Goal: Information Seeking & Learning: Learn about a topic

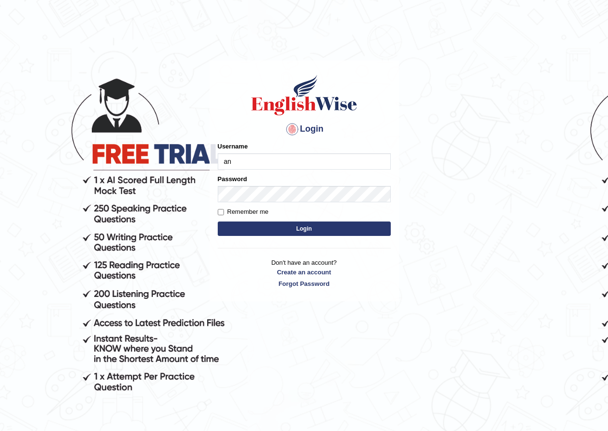
type input "AntoninoL"
click at [295, 224] on button "Login" at bounding box center [304, 228] width 173 height 14
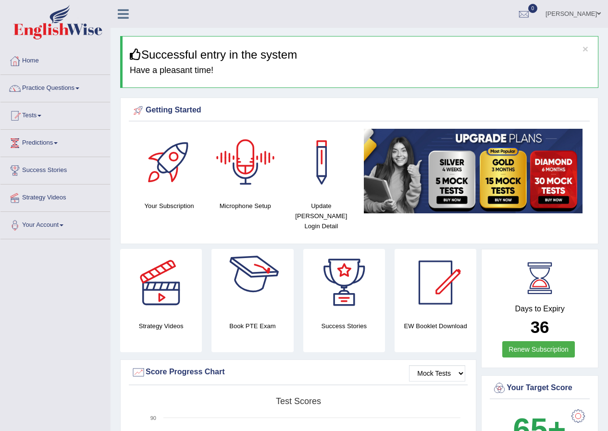
click at [232, 172] on div at bounding box center [245, 162] width 67 height 67
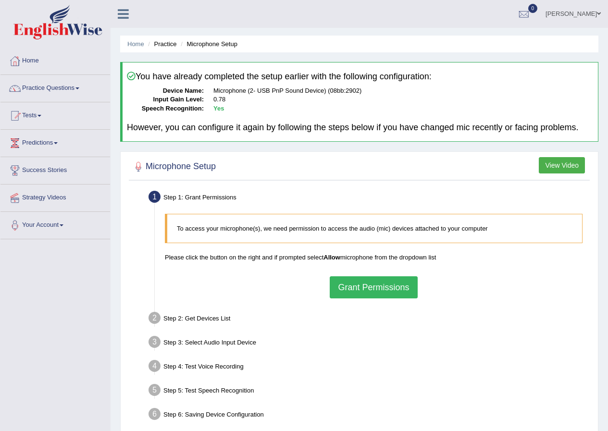
click at [357, 283] on button "Grant Permissions" at bounding box center [373, 287] width 87 height 22
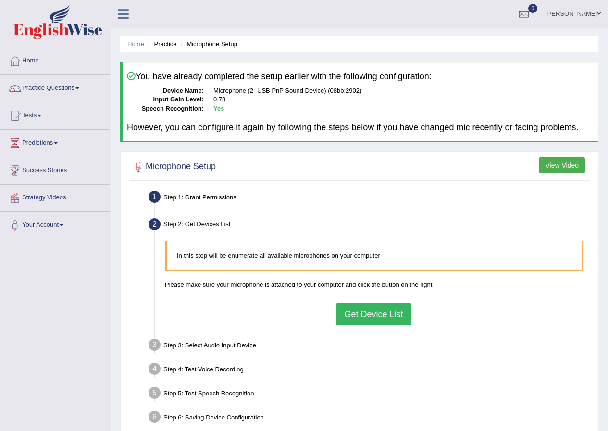
click at [359, 309] on button "Get Device List" at bounding box center [373, 314] width 75 height 22
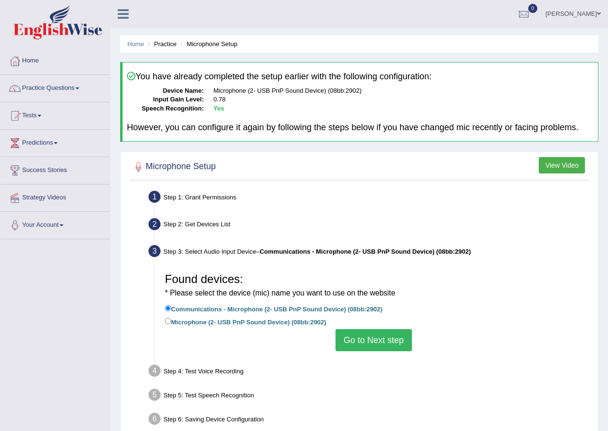
scroll to position [48, 0]
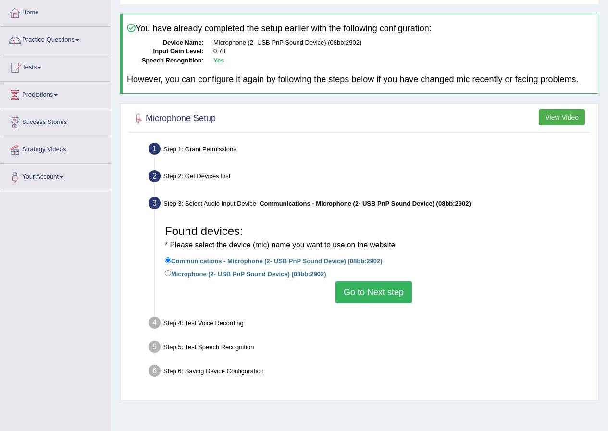
click at [186, 274] on label "Microphone (2- USB PnP Sound Device) (08bb:2902)" at bounding box center [245, 273] width 161 height 11
click at [171, 274] on input "Microphone (2- USB PnP Sound Device) (08bb:2902)" at bounding box center [168, 273] width 6 height 6
radio input "true"
click at [356, 286] on button "Go to Next step" at bounding box center [373, 292] width 76 height 22
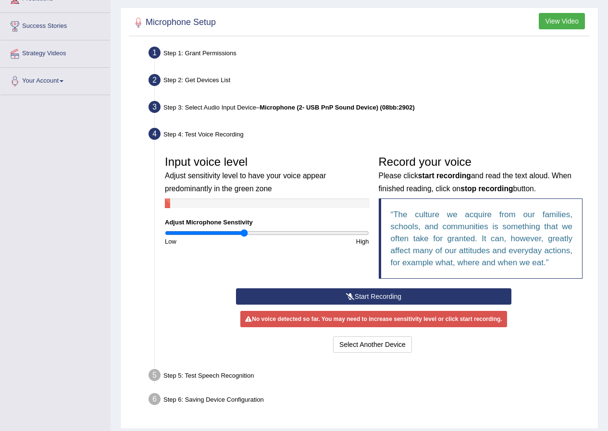
scroll to position [173, 0]
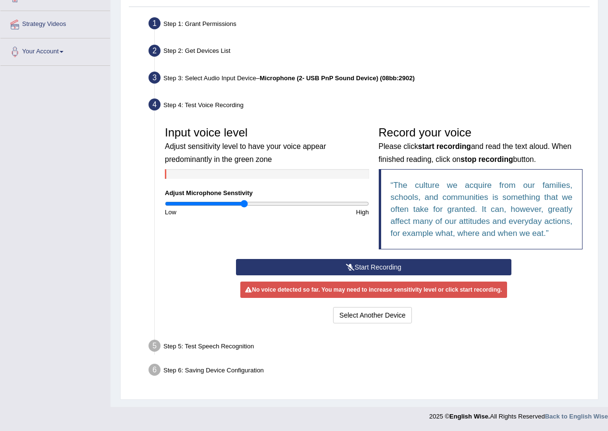
click at [316, 262] on button "Start Recording" at bounding box center [373, 267] width 275 height 16
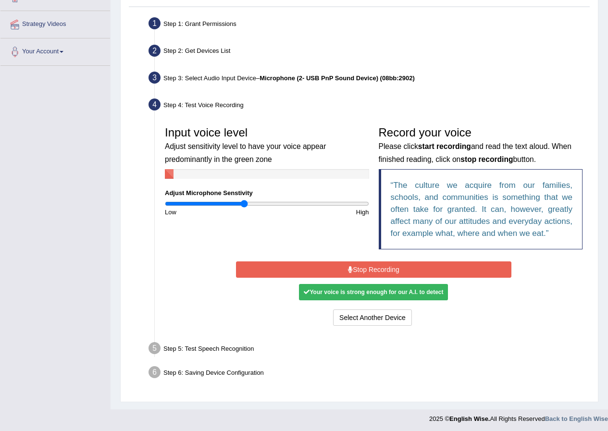
click at [330, 270] on button "Stop Recording" at bounding box center [373, 269] width 275 height 16
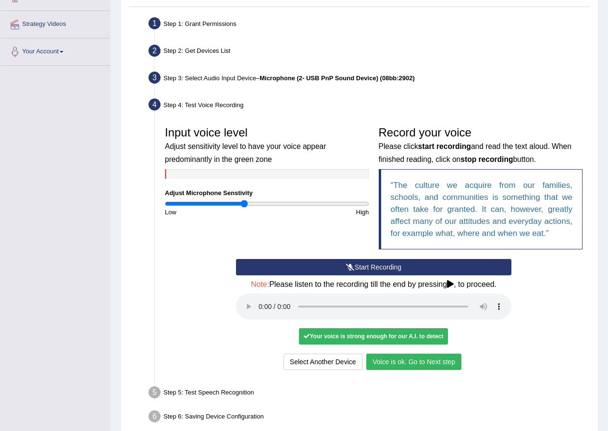
click at [379, 365] on button "Voice is ok. Go to Next step" at bounding box center [413, 362] width 95 height 16
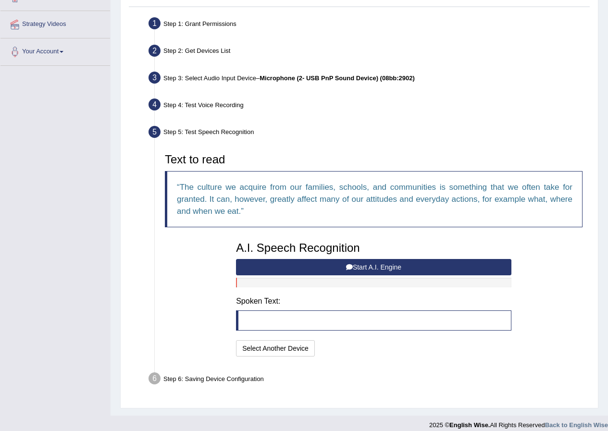
click at [314, 269] on button "Start A.I. Engine" at bounding box center [373, 267] width 275 height 16
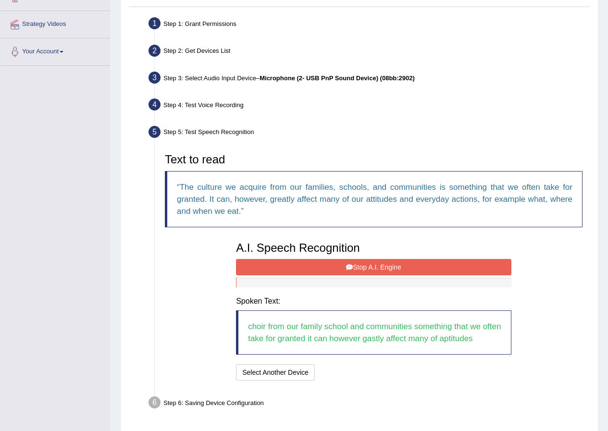
click at [311, 265] on button "Stop A.I. Engine" at bounding box center [373, 267] width 275 height 16
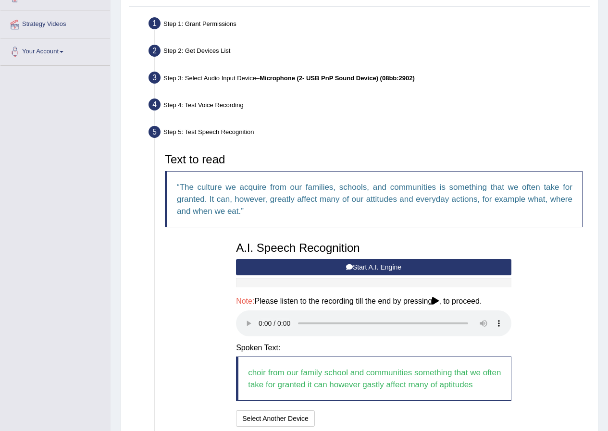
scroll to position [253, 0]
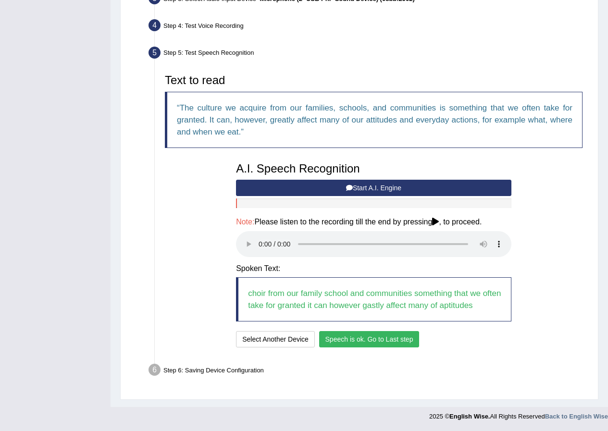
click at [340, 338] on button "Speech is ok. Go to Last step" at bounding box center [369, 339] width 100 height 16
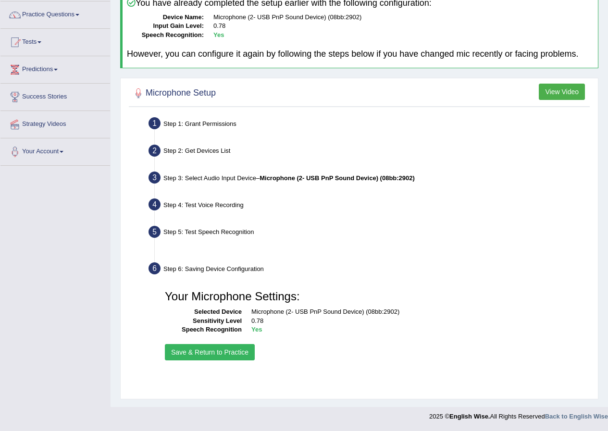
scroll to position [74, 0]
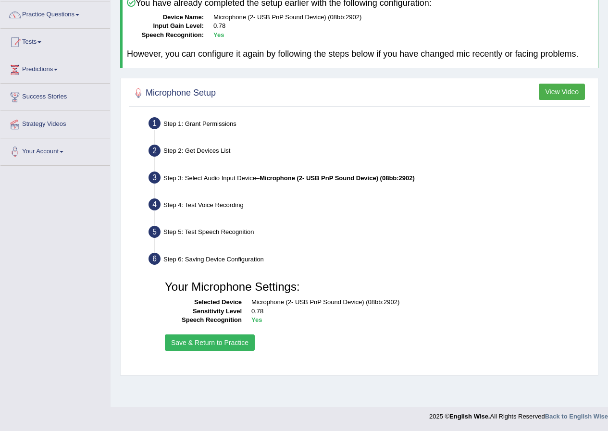
click at [238, 343] on button "Save & Return to Practice" at bounding box center [210, 342] width 90 height 16
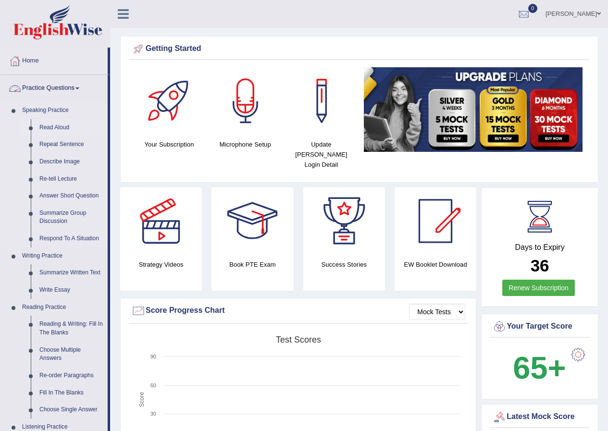
click at [47, 130] on link "Read Aloud" at bounding box center [71, 127] width 73 height 17
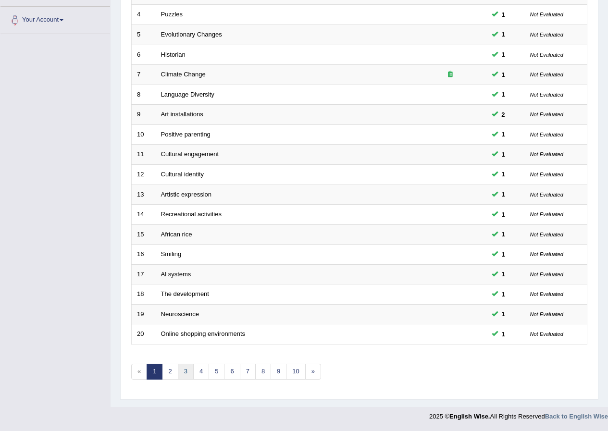
click at [188, 368] on link "3" at bounding box center [186, 372] width 16 height 16
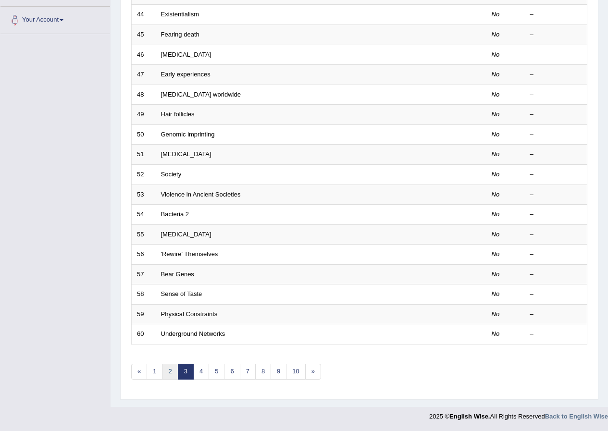
click at [168, 371] on link "2" at bounding box center [170, 372] width 16 height 16
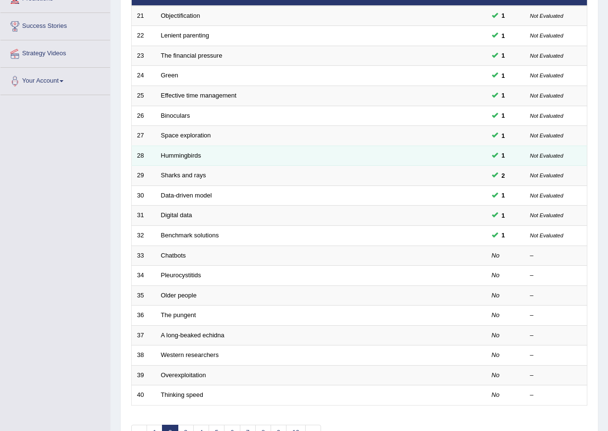
scroll to position [48, 0]
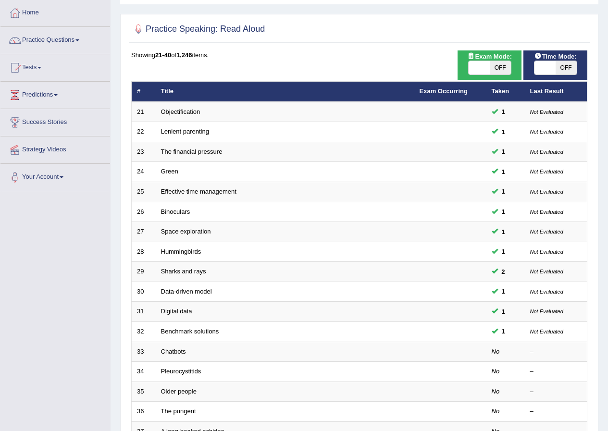
click at [550, 64] on span at bounding box center [544, 67] width 21 height 13
checkbox input "true"
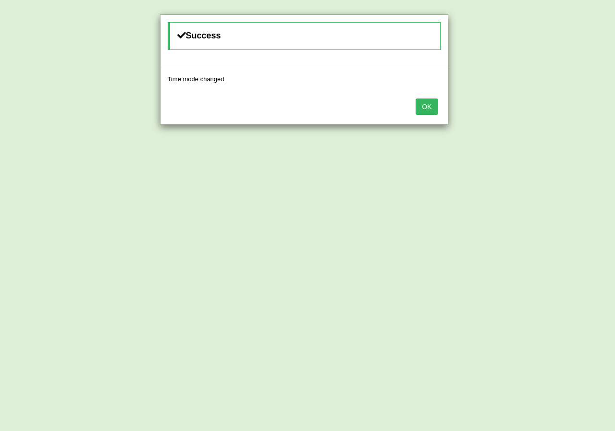
click at [431, 104] on button "OK" at bounding box center [427, 106] width 22 height 16
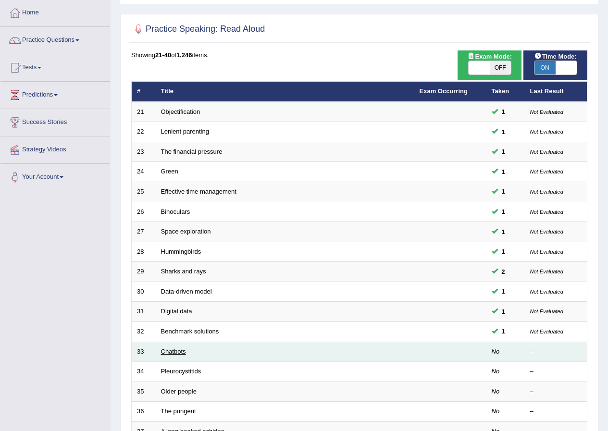
click at [163, 351] on link "Chatbots" at bounding box center [173, 351] width 25 height 7
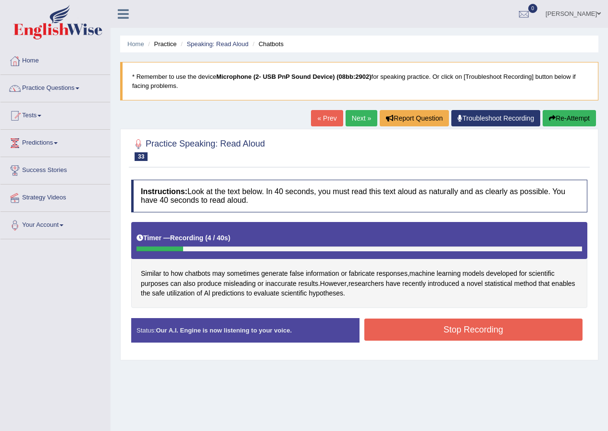
click at [424, 331] on button "Stop Recording" at bounding box center [473, 330] width 219 height 22
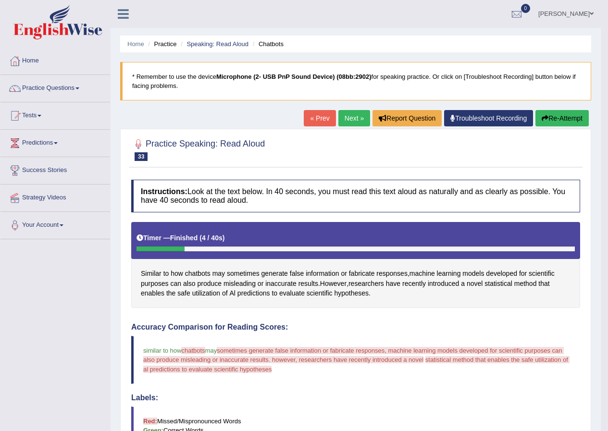
click at [563, 116] on button "Re-Attempt" at bounding box center [561, 118] width 53 height 16
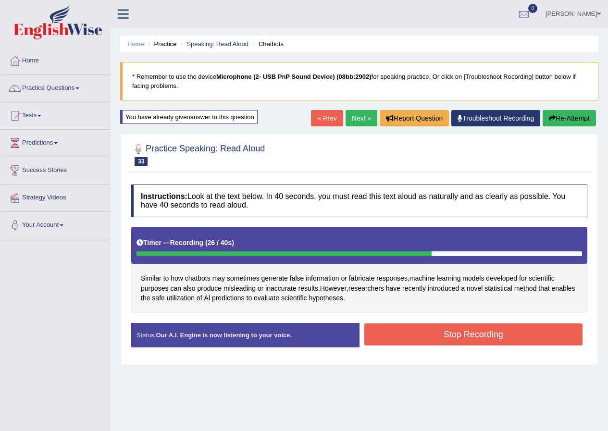
click at [399, 327] on button "Stop Recording" at bounding box center [473, 334] width 219 height 22
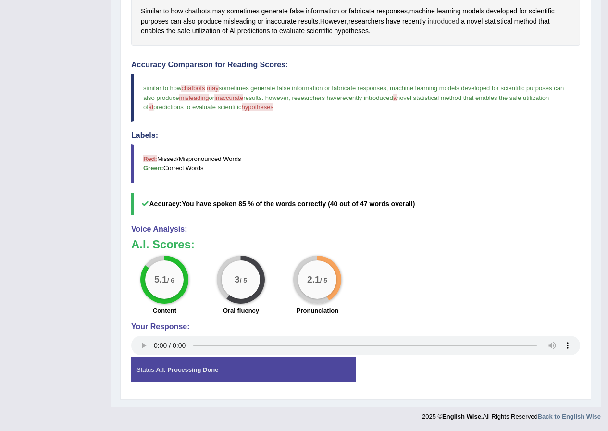
scroll to position [75, 0]
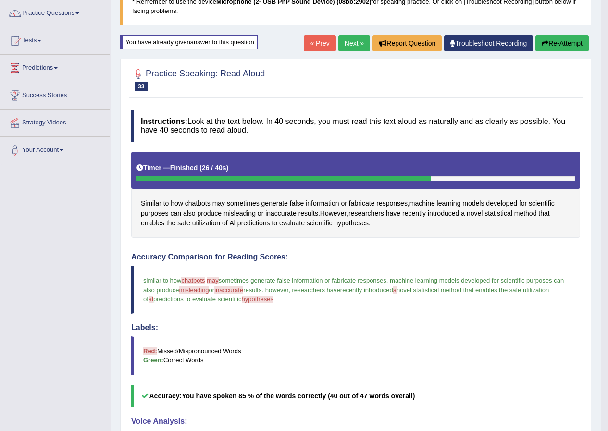
click at [541, 46] on icon "button" at bounding box center [544, 43] width 7 height 7
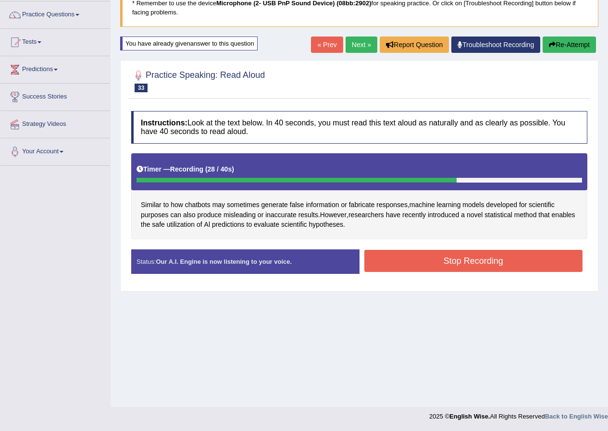
click at [383, 257] on button "Stop Recording" at bounding box center [473, 261] width 219 height 22
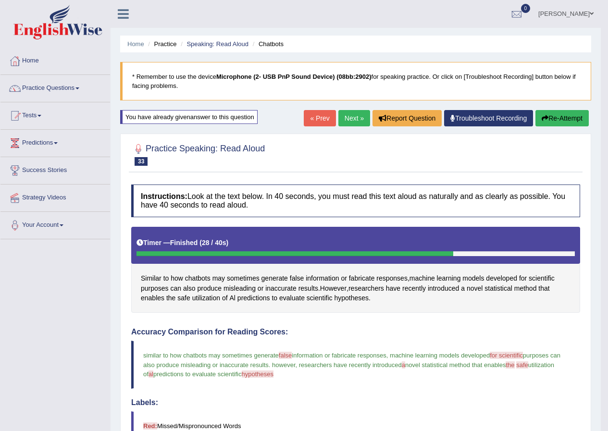
click at [349, 116] on link "Next »" at bounding box center [354, 118] width 32 height 16
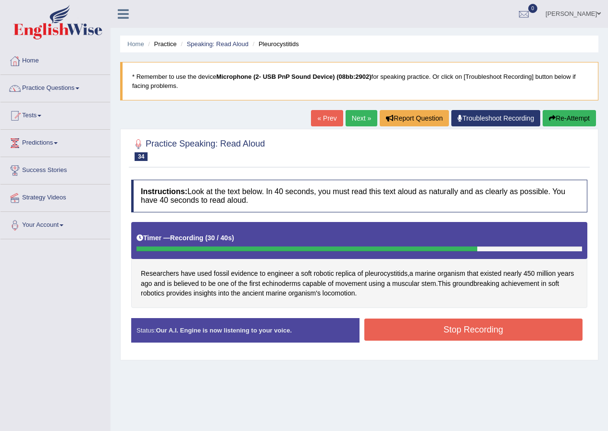
click at [454, 330] on button "Stop Recording" at bounding box center [473, 330] width 219 height 22
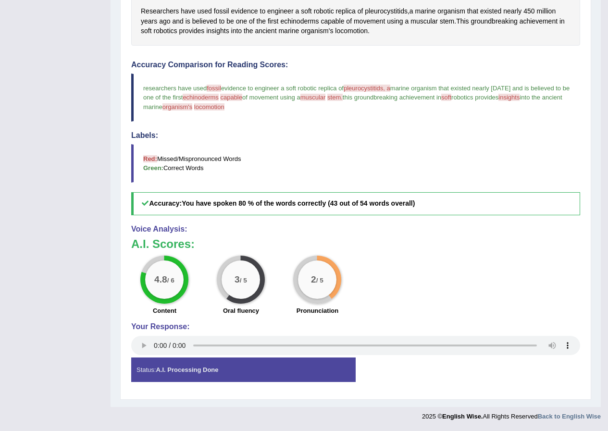
scroll to position [22, 0]
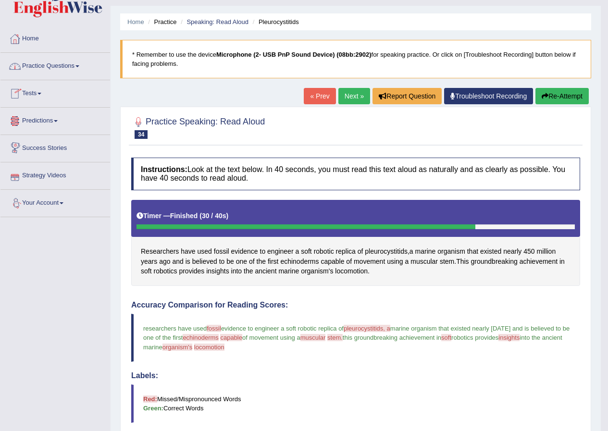
click at [42, 66] on link "Practice Questions" at bounding box center [55, 65] width 110 height 24
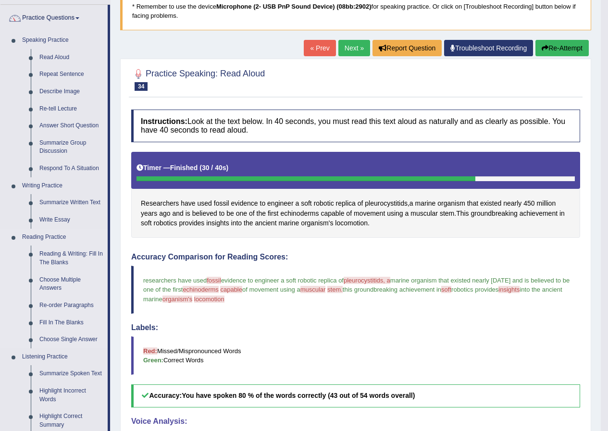
scroll to position [118, 0]
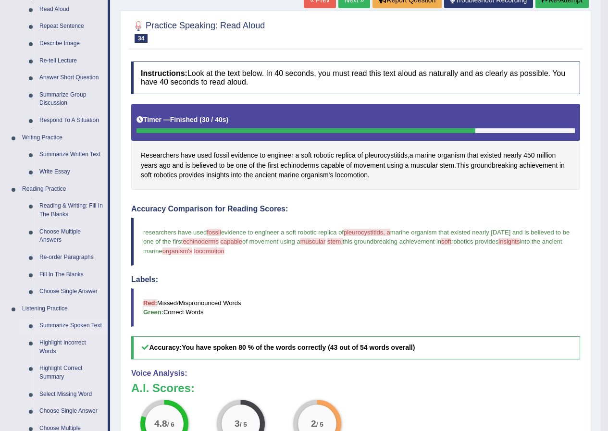
click at [76, 324] on link "Summarize Spoken Text" at bounding box center [71, 325] width 73 height 17
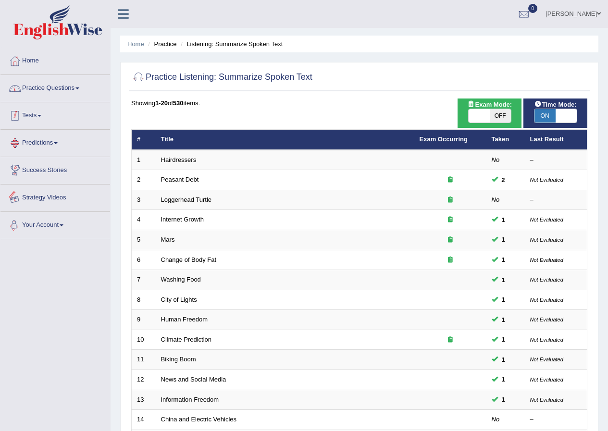
click at [49, 90] on link "Practice Questions" at bounding box center [55, 87] width 110 height 24
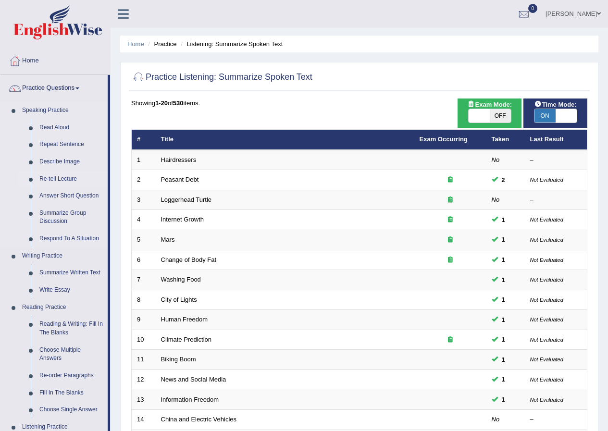
click at [61, 181] on link "Re-tell Lecture" at bounding box center [71, 179] width 73 height 17
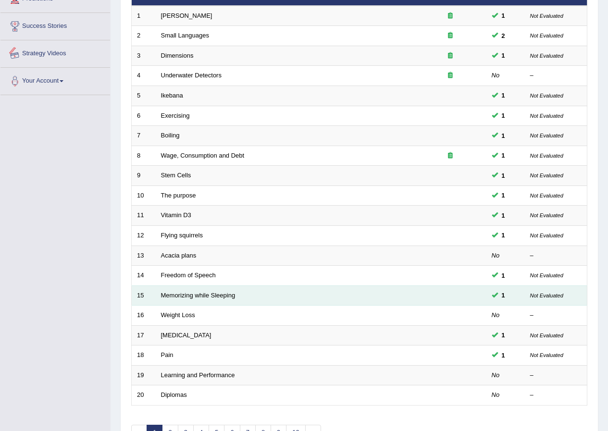
scroll to position [205, 0]
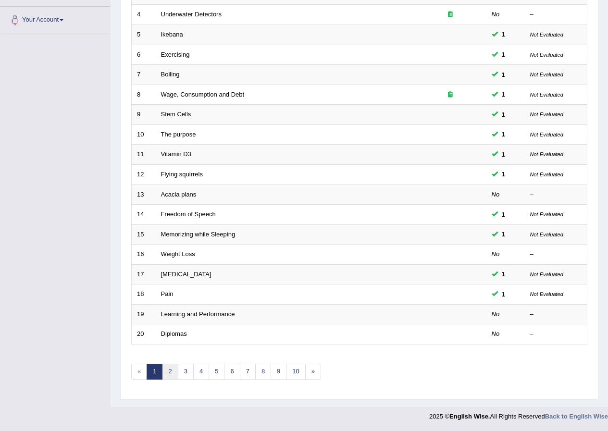
click at [172, 371] on link "2" at bounding box center [170, 372] width 16 height 16
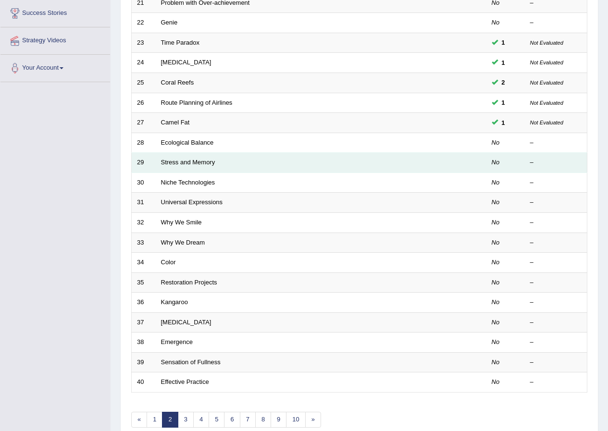
scroll to position [157, 0]
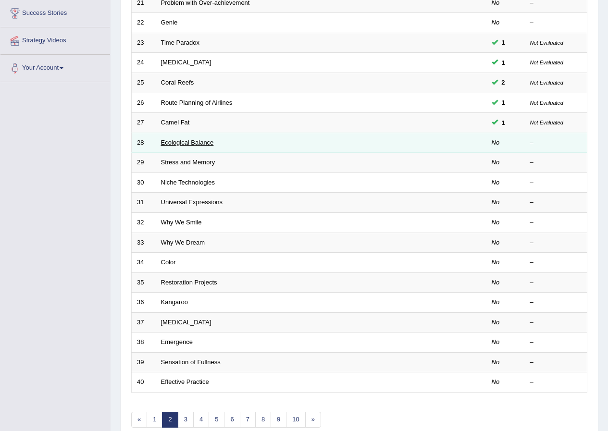
click at [173, 143] on link "Ecological Balance" at bounding box center [187, 142] width 53 height 7
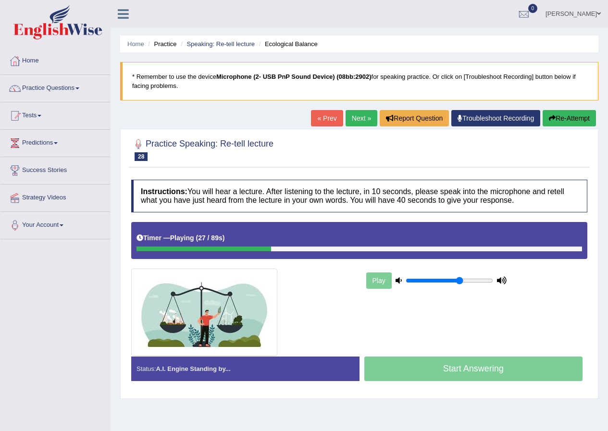
scroll to position [74, 0]
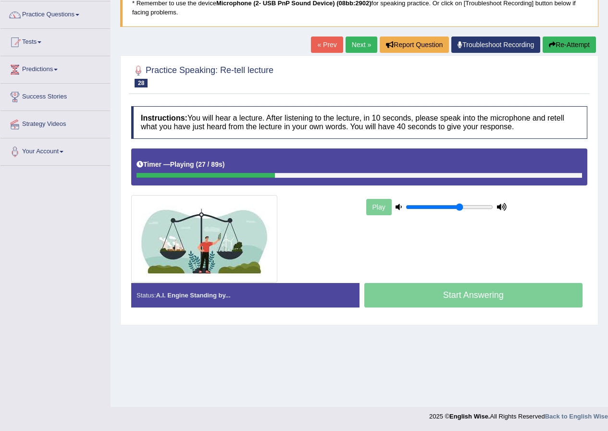
click at [355, 48] on link "Next »" at bounding box center [361, 45] width 32 height 16
